Goal: Find specific page/section: Find specific page/section

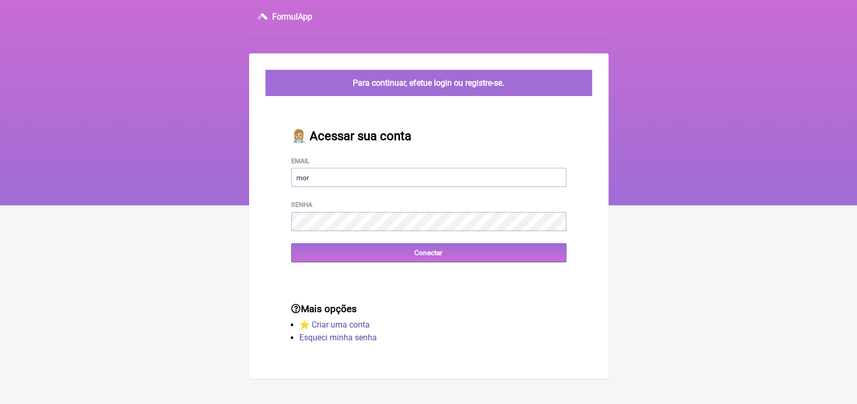
type input "[EMAIL_ADDRESS][DOMAIN_NAME]"
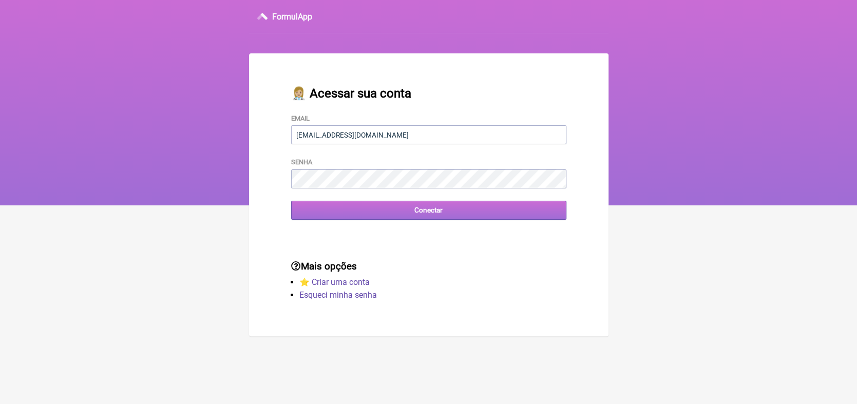
click at [419, 213] on input "Conectar" at bounding box center [428, 210] width 275 height 19
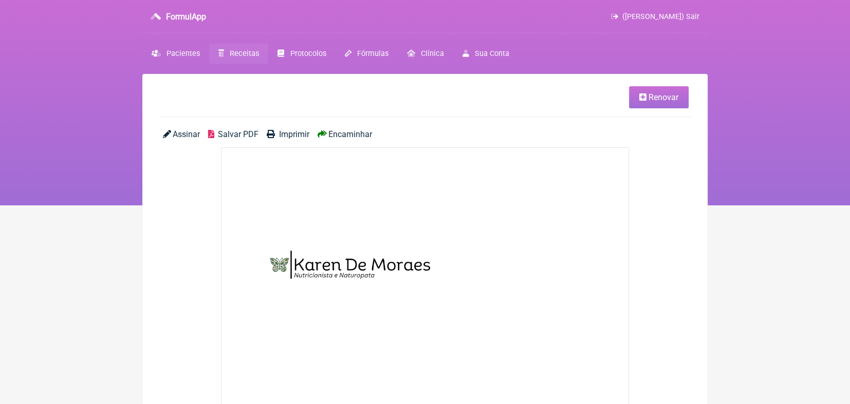
click at [238, 55] on span "Receitas" at bounding box center [244, 53] width 29 height 9
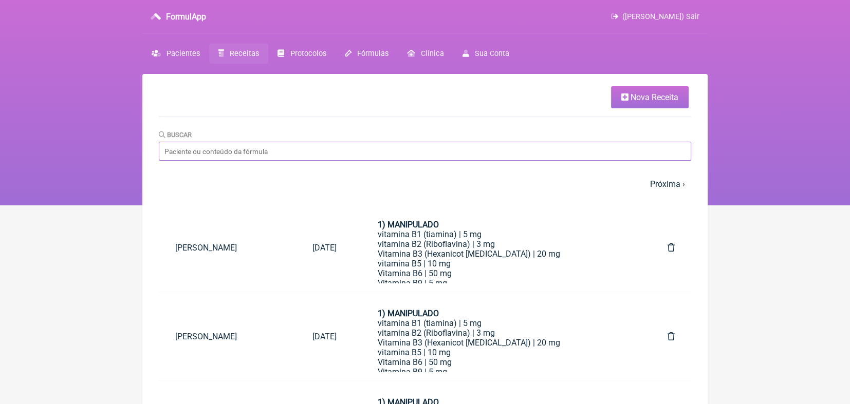
click at [252, 147] on input "Buscar" at bounding box center [425, 151] width 532 height 19
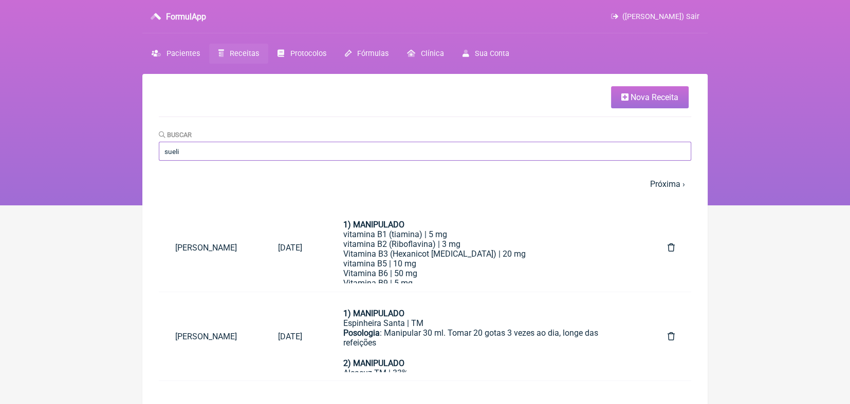
type input "sueli"
